Goal: Entertainment & Leisure: Consume media (video, audio)

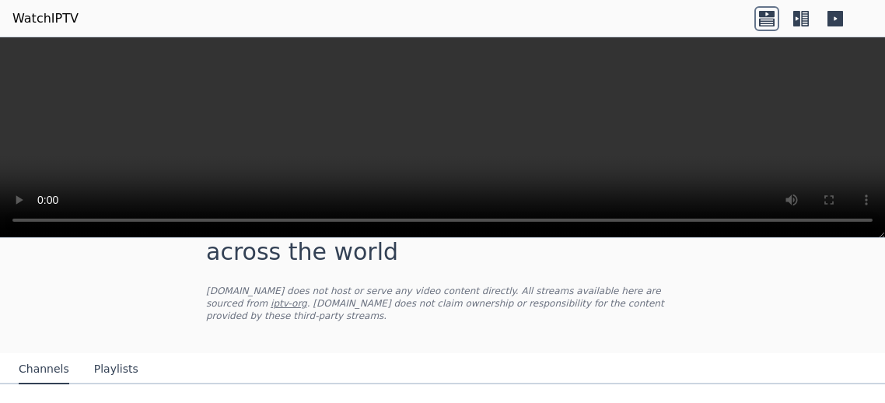
scroll to position [112, 0]
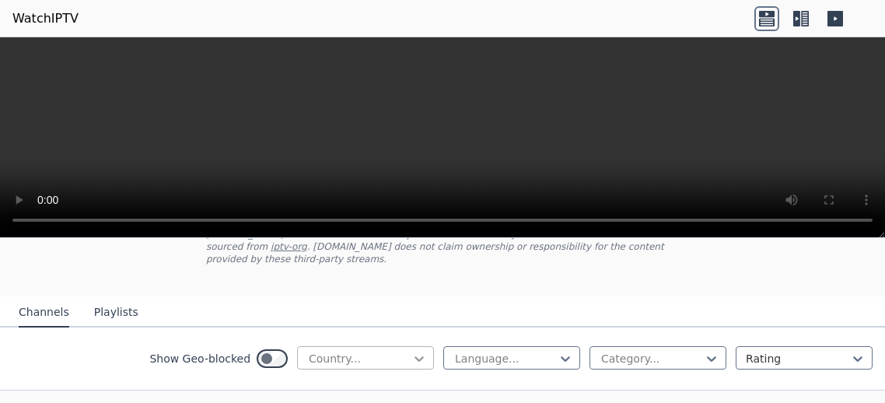
click at [413, 356] on icon at bounding box center [419, 359] width 16 height 16
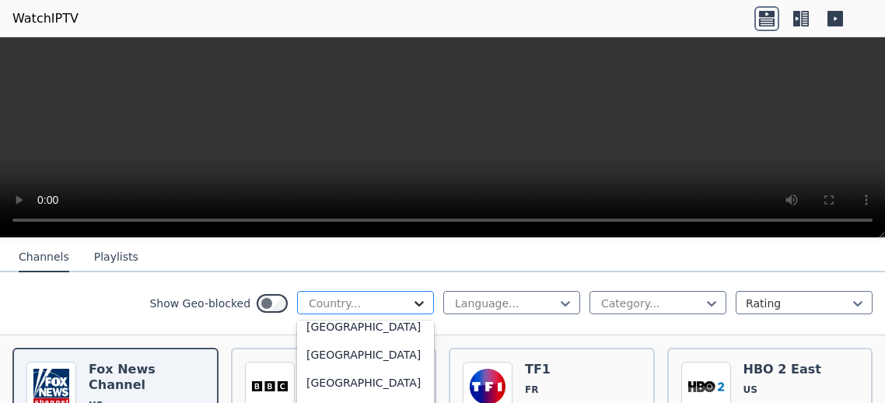
scroll to position [2014, 0]
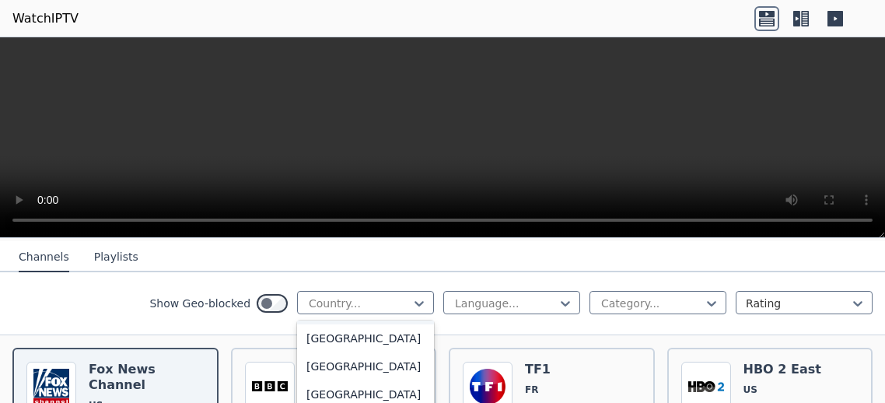
click at [341, 324] on div "[GEOGRAPHIC_DATA]" at bounding box center [365, 310] width 137 height 28
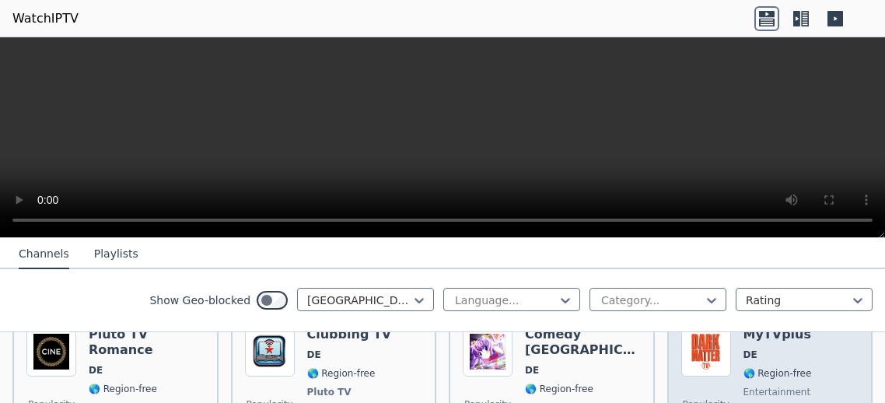
scroll to position [951, 0]
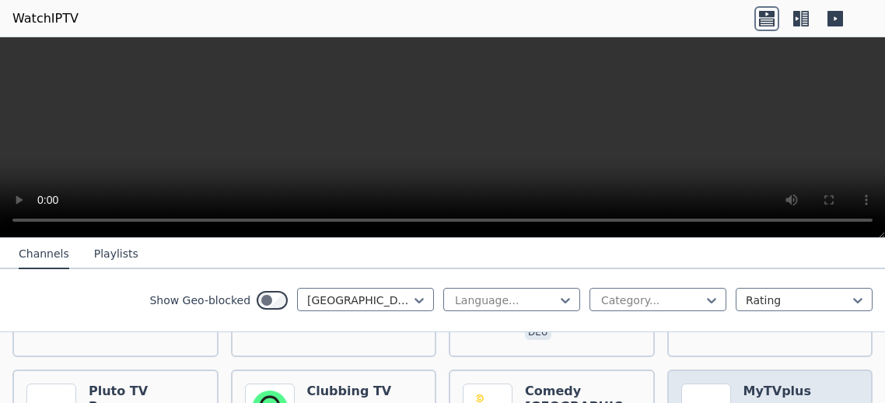
click at [797, 402] on span "DE" at bounding box center [777, 411] width 68 height 12
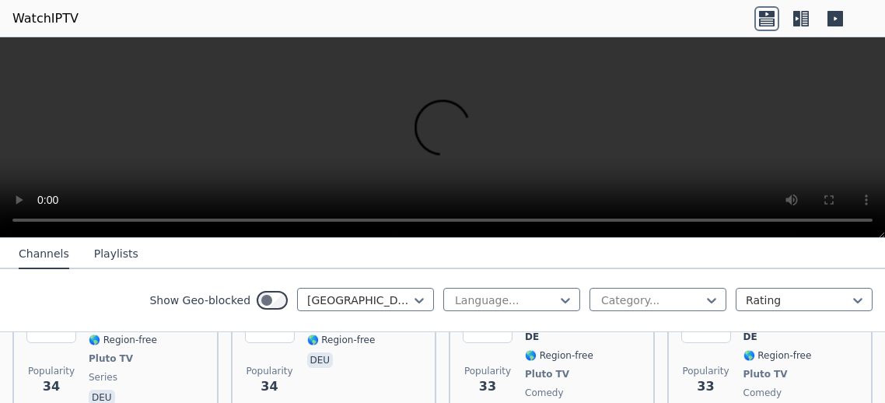
scroll to position [4365, 0]
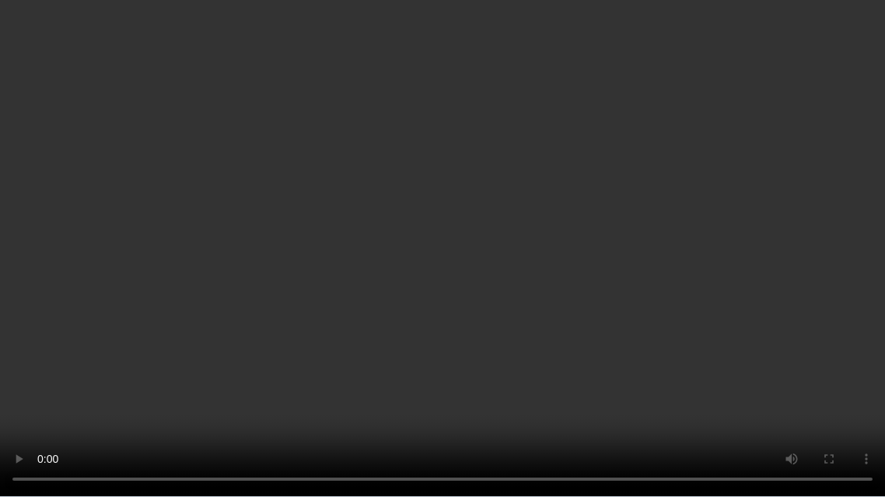
click at [775, 383] on video at bounding box center [442, 248] width 885 height 497
click at [776, 386] on video at bounding box center [442, 248] width 885 height 497
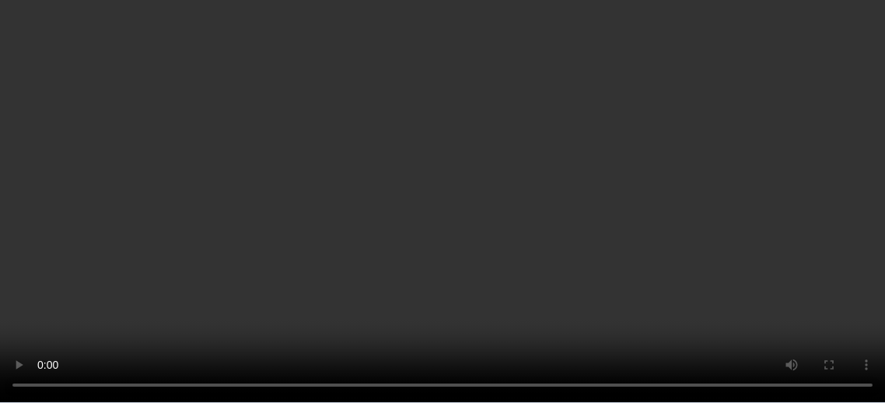
scroll to position [8668, 0]
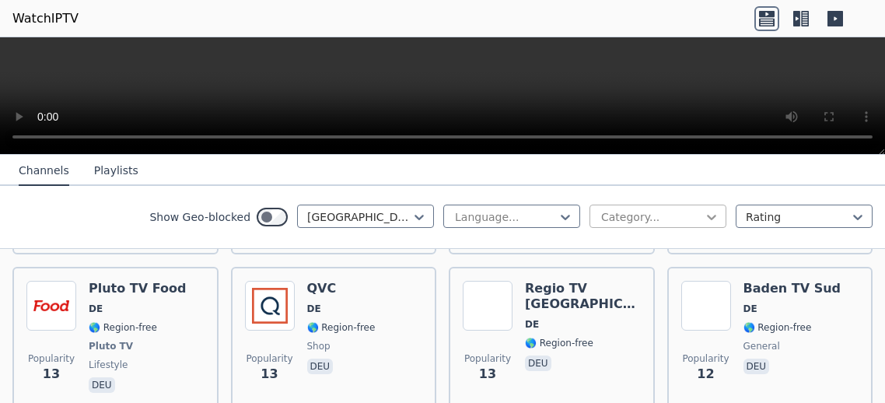
click at [710, 214] on icon at bounding box center [711, 217] width 16 height 16
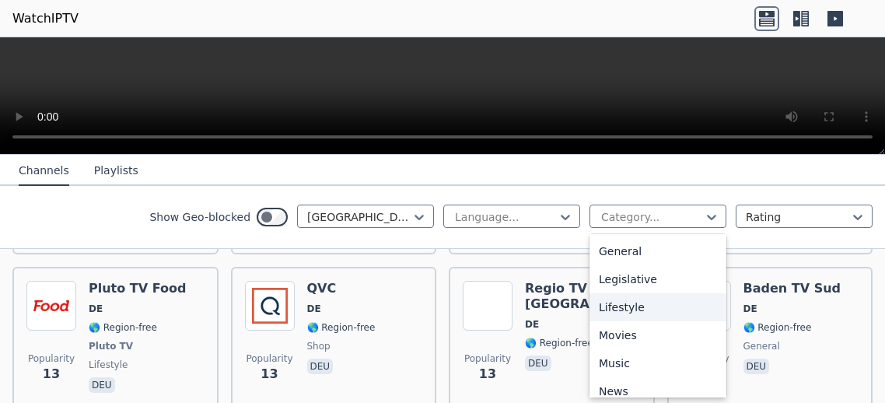
scroll to position [392, 0]
click at [614, 307] on div "Music" at bounding box center [657, 307] width 137 height 28
